Goal: Task Accomplishment & Management: Manage account settings

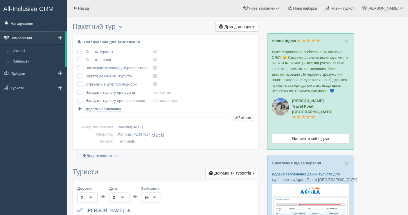
click at [29, 36] on link "Замовлення" at bounding box center [32, 37] width 65 height 13
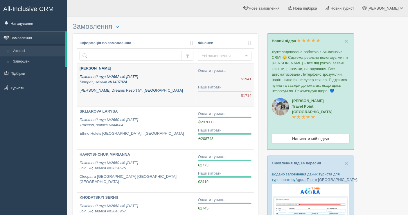
click at [168, 83] on p "Пакетний тур №2662 від [DATE] Kompas, заявка №1437824" at bounding box center [137, 79] width 114 height 11
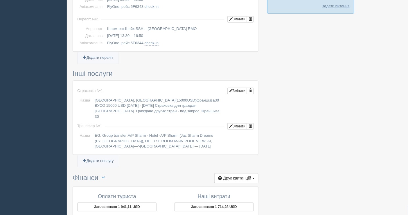
scroll to position [454, 0]
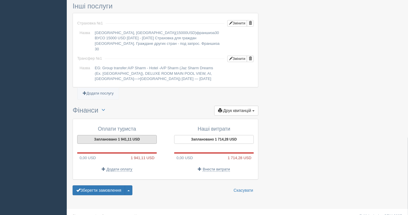
click at [114, 135] on button "Заплановано 1 941,11 USD" at bounding box center [117, 139] width 80 height 9
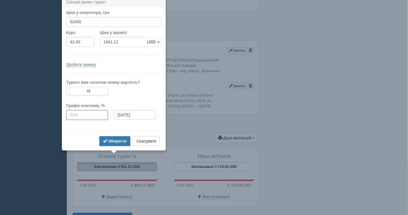
scroll to position [424, 0]
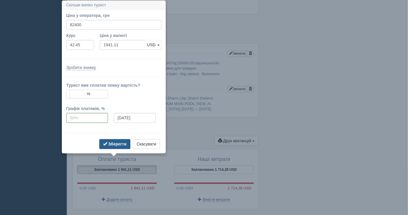
click at [116, 142] on b "Зберегти" at bounding box center [117, 144] width 18 height 5
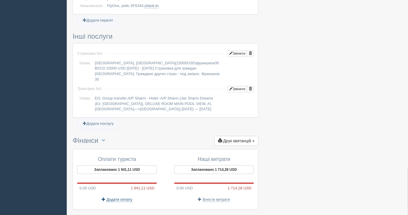
click at [115, 197] on span "Додати оплату" at bounding box center [120, 199] width 26 height 5
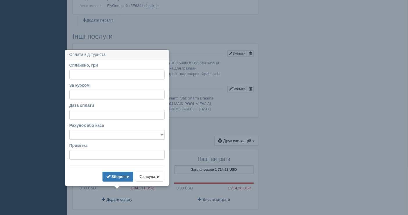
scroll to position [454, 0]
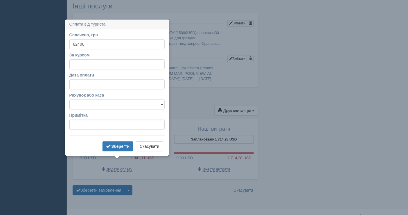
type input "82400"
click at [92, 62] on input "За курсом" at bounding box center [116, 64] width 95 height 10
